Goal: Navigation & Orientation: Locate item on page

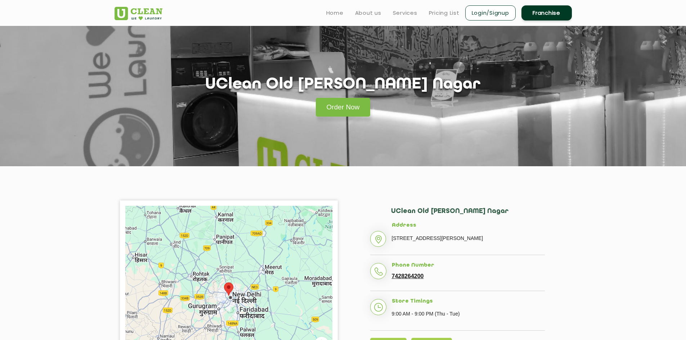
scroll to position [67, 0]
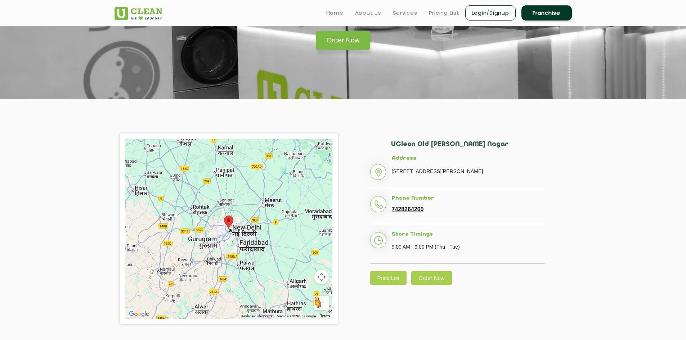
click at [322, 301] on button "Drag Pegman onto the map to open Street View" at bounding box center [321, 303] width 14 height 14
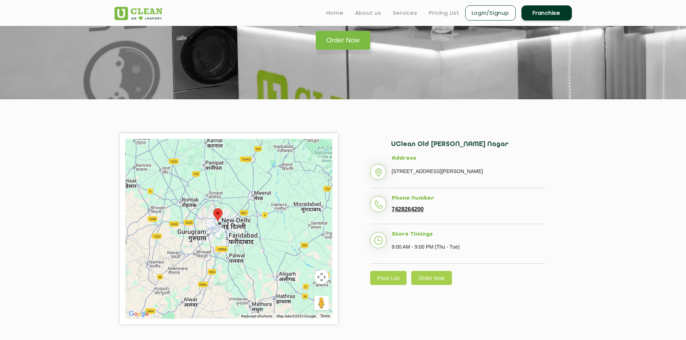
click at [323, 278] on button "Map camera controls" at bounding box center [321, 277] width 14 height 14
click at [301, 258] on button "Zoom in" at bounding box center [303, 259] width 14 height 14
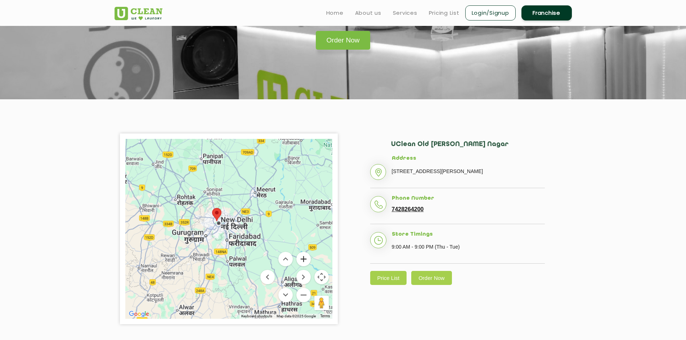
click at [301, 258] on button "Zoom in" at bounding box center [303, 259] width 14 height 14
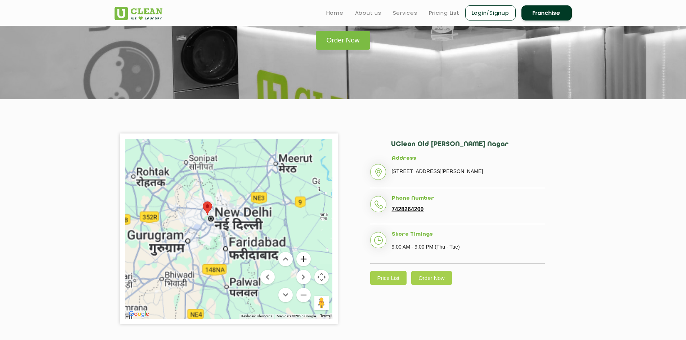
click at [301, 258] on button "Zoom in" at bounding box center [303, 259] width 14 height 14
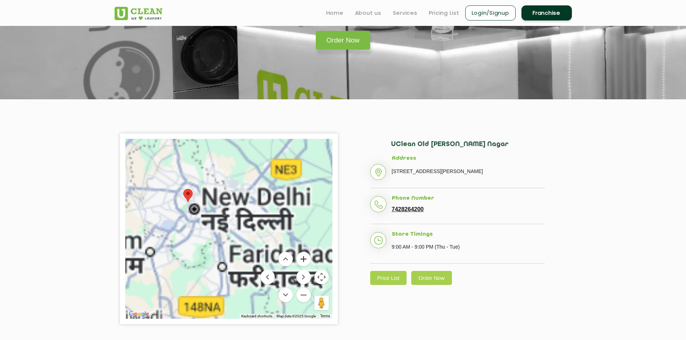
click at [301, 258] on button "Zoom in" at bounding box center [303, 259] width 14 height 14
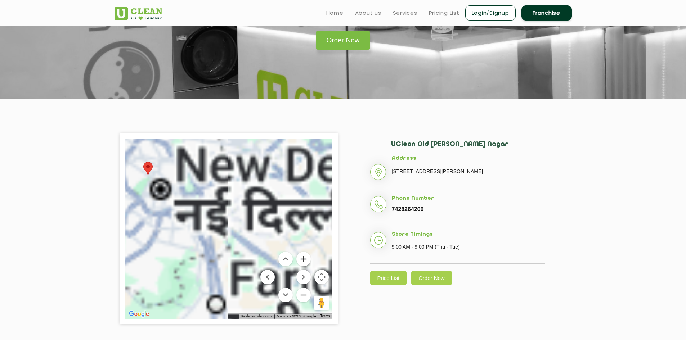
click at [301, 258] on button "Zoom in" at bounding box center [303, 259] width 14 height 14
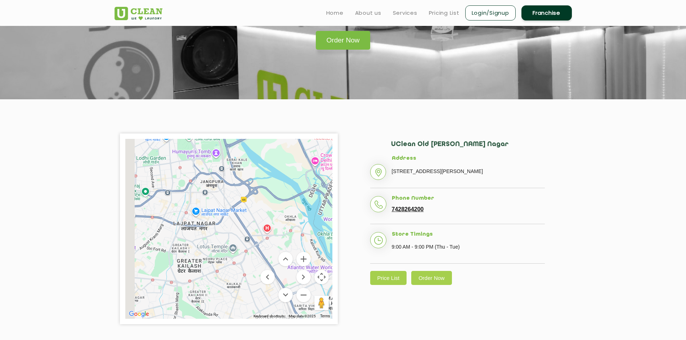
drag, startPoint x: 175, startPoint y: 180, endPoint x: 360, endPoint y: 230, distance: 192.1
click at [360, 230] on div "To navigate the map with touch gestures double-tap and hold your finger on the …" at bounding box center [343, 229] width 468 height 191
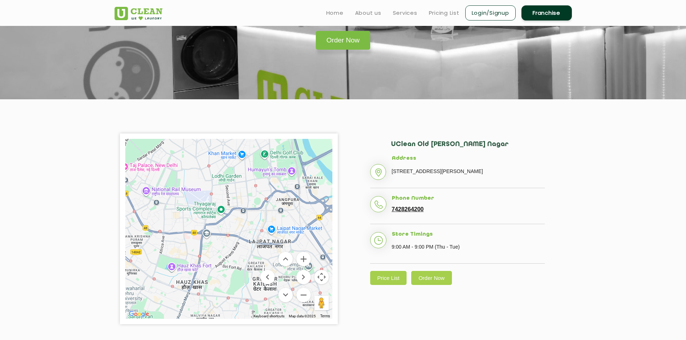
drag, startPoint x: 203, startPoint y: 180, endPoint x: 344, endPoint y: 243, distance: 153.6
click at [344, 243] on div "To navigate the map with touch gestures double-tap and hold your finger on the …" at bounding box center [343, 229] width 468 height 191
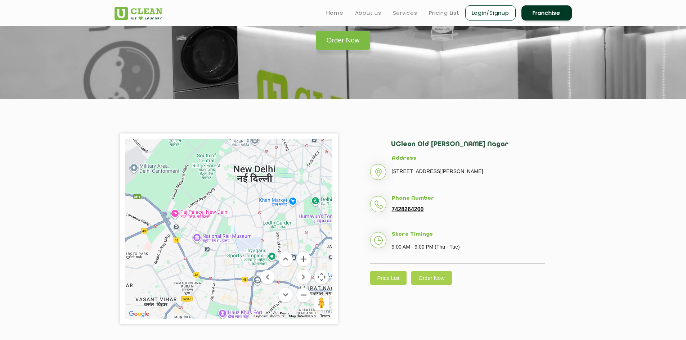
click at [306, 296] on button "Zoom out" at bounding box center [303, 295] width 14 height 14
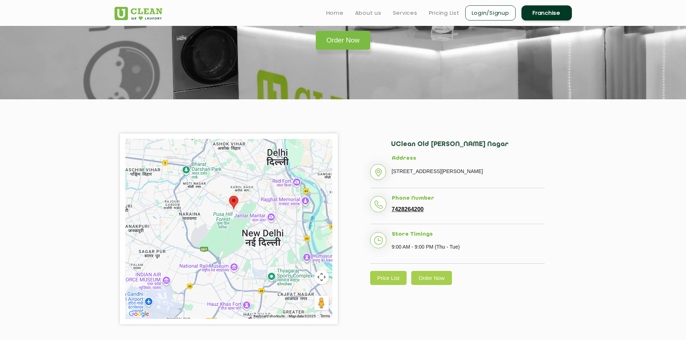
click at [320, 274] on button "Map camera controls" at bounding box center [321, 277] width 14 height 14
click at [301, 263] on button "Zoom in" at bounding box center [303, 259] width 14 height 14
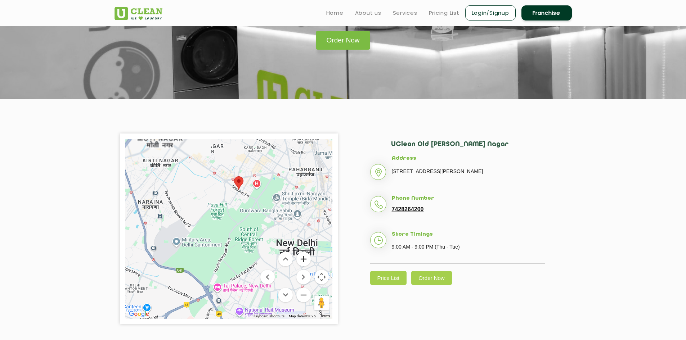
click at [301, 263] on button "Zoom in" at bounding box center [303, 259] width 14 height 14
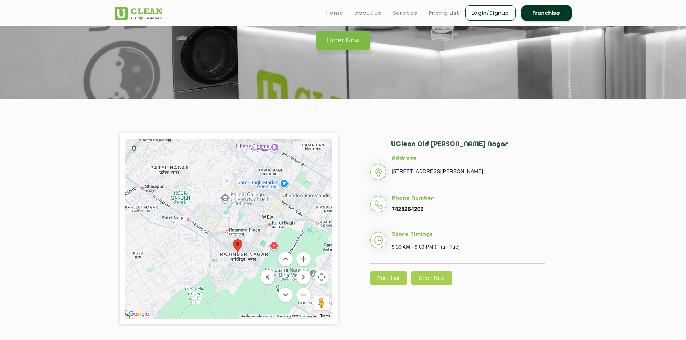
drag, startPoint x: 254, startPoint y: 165, endPoint x: 242, endPoint y: 268, distance: 104.0
click at [242, 268] on div at bounding box center [228, 229] width 207 height 180
click at [303, 258] on button "Zoom in" at bounding box center [303, 259] width 14 height 14
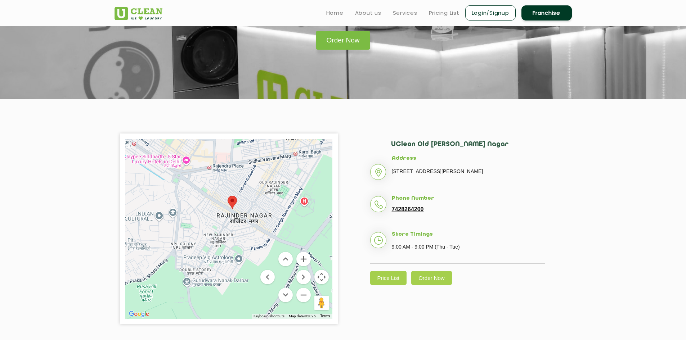
drag, startPoint x: 231, startPoint y: 241, endPoint x: 216, endPoint y: 172, distance: 70.3
click at [216, 172] on div at bounding box center [228, 229] width 207 height 180
click at [302, 256] on button "Zoom in" at bounding box center [303, 259] width 14 height 14
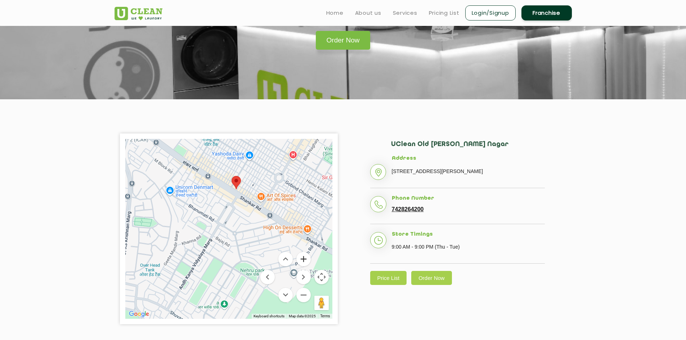
click at [302, 256] on button "Zoom in" at bounding box center [303, 259] width 14 height 14
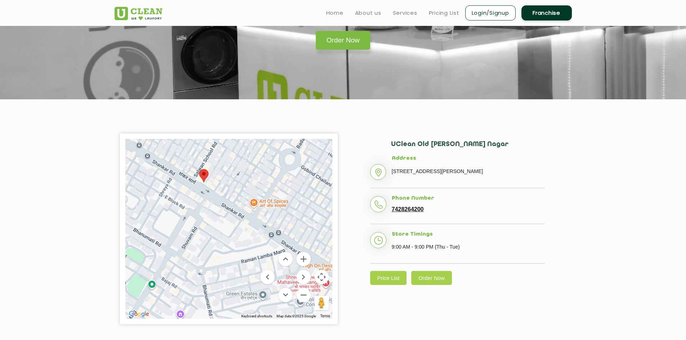
drag, startPoint x: 254, startPoint y: 191, endPoint x: 232, endPoint y: 209, distance: 28.4
click at [232, 209] on div at bounding box center [228, 229] width 207 height 180
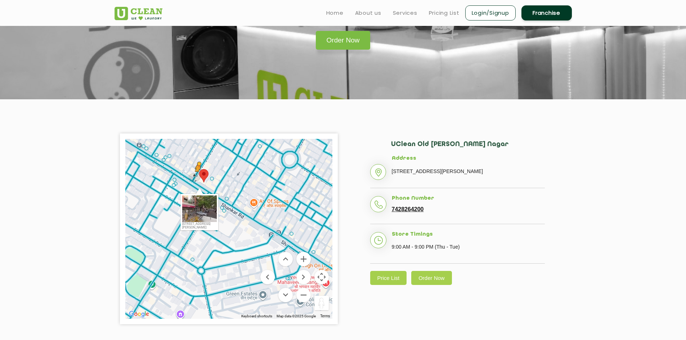
drag, startPoint x: 317, startPoint y: 299, endPoint x: 198, endPoint y: 179, distance: 169.6
click at [198, 179] on div "To activate drag with keyboard, press Alt + Enter. Once in keyboard drag state,…" at bounding box center [228, 229] width 207 height 180
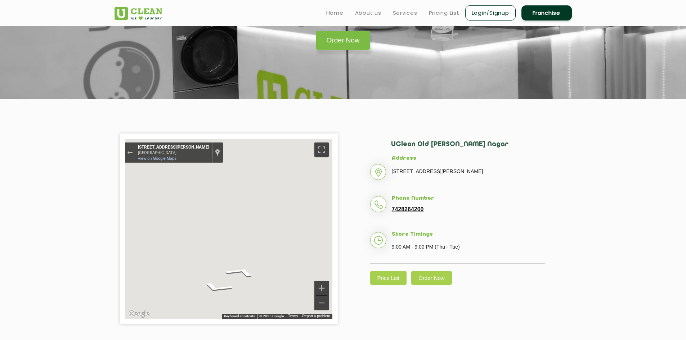
click at [198, 179] on div "To navigate the map with touch gestures double-tap and hold your finger on the …" at bounding box center [228, 229] width 207 height 180
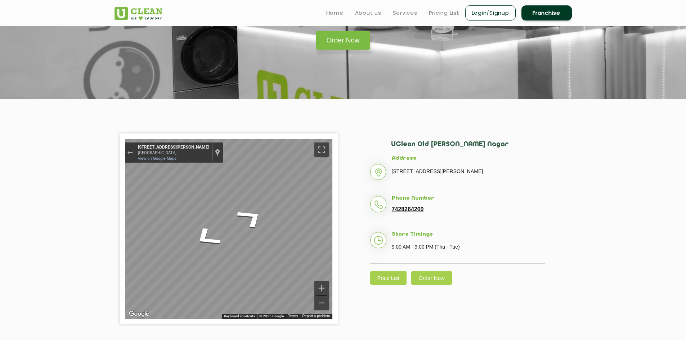
drag, startPoint x: 198, startPoint y: 179, endPoint x: 360, endPoint y: 136, distance: 167.5
click at [360, 136] on div "To navigate the map with touch gestures double-tap and hold your finger on the …" at bounding box center [343, 229] width 468 height 191
click at [130, 153] on div "Exit the Street View" at bounding box center [129, 153] width 5 height 4
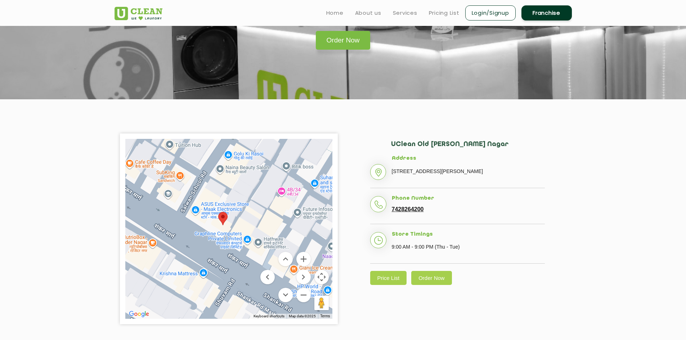
click at [221, 217] on img at bounding box center [222, 218] width 15 height 19
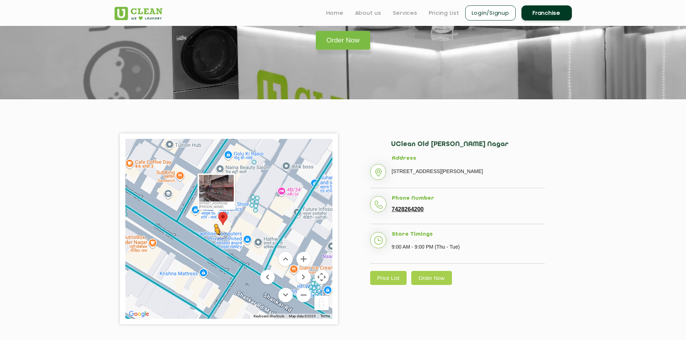
drag, startPoint x: 322, startPoint y: 301, endPoint x: 215, endPoint y: 241, distance: 123.2
click at [215, 241] on div "To activate drag with keyboard, press Alt + Enter. Once in keyboard drag state,…" at bounding box center [228, 229] width 207 height 180
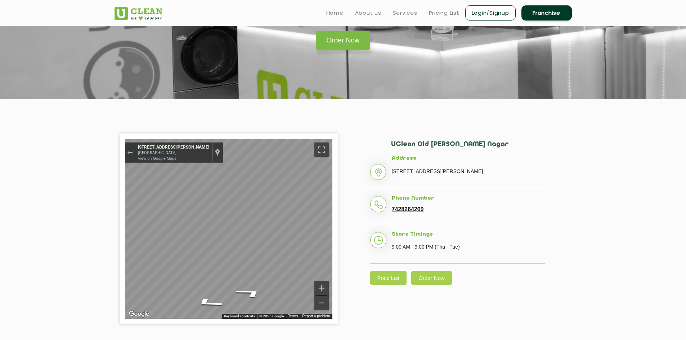
click at [379, 271] on div "To navigate the map with touch gestures double-tap and hold your finger on the …" at bounding box center [343, 229] width 468 height 191
click at [4, 167] on section "To navigate the map with touch gestures double-tap and hold your finger on the …" at bounding box center [343, 229] width 686 height 260
click at [7, 168] on section "To navigate the map with touch gestures double-tap and hold your finger on the …" at bounding box center [343, 229] width 686 height 260
click at [456, 228] on div "To navigate the map with touch gestures double-tap and hold your finger on the …" at bounding box center [343, 229] width 468 height 191
